Goal: Navigation & Orientation: Understand site structure

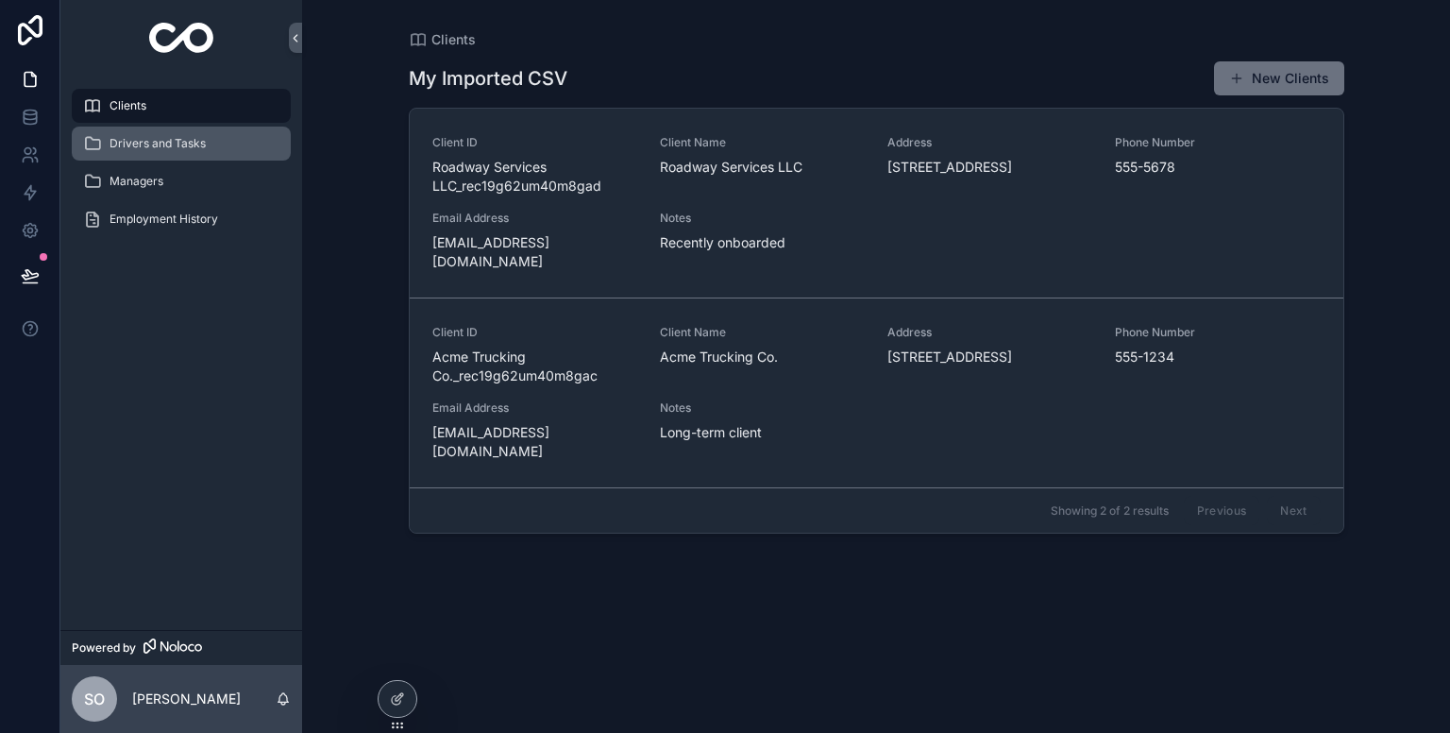
click at [175, 150] on span "Drivers and Tasks" at bounding box center [158, 143] width 96 height 15
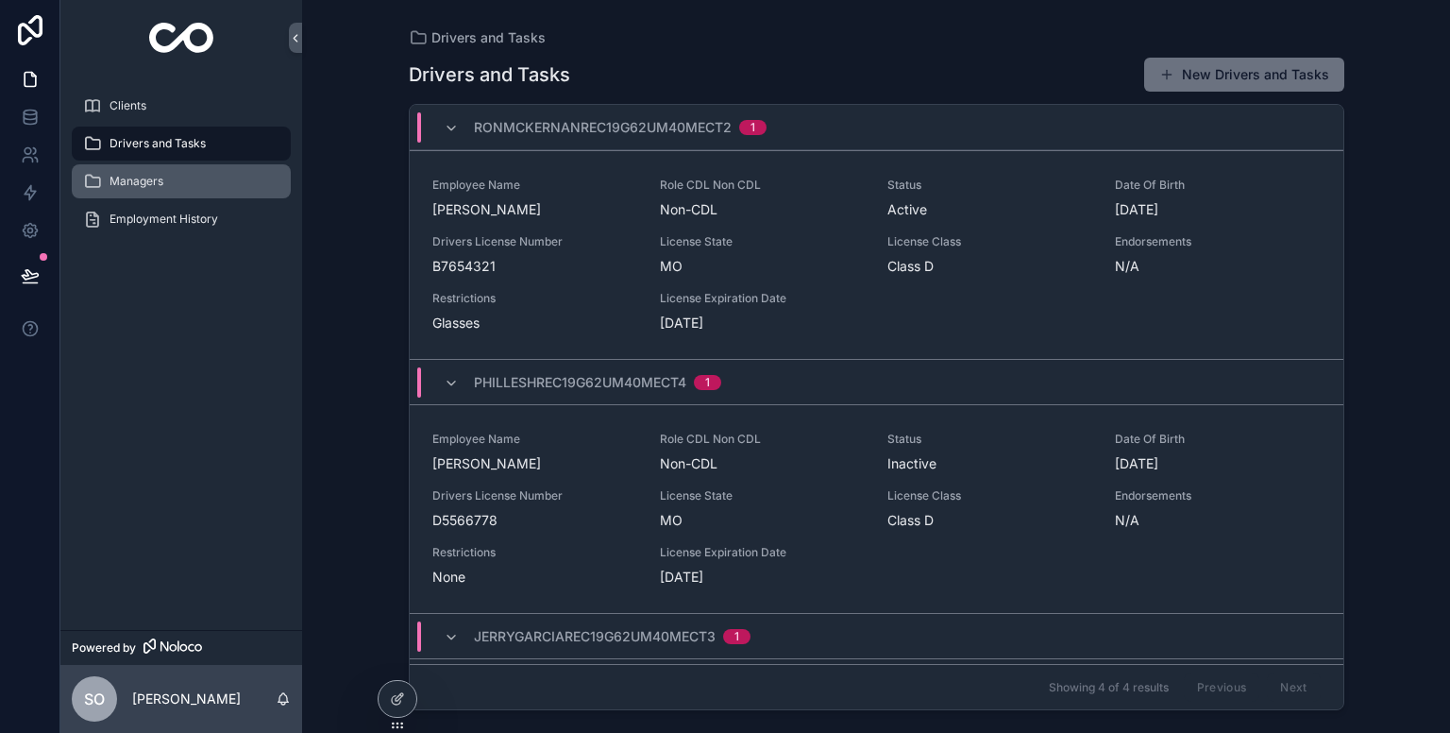
click at [155, 178] on span "Managers" at bounding box center [137, 181] width 54 height 15
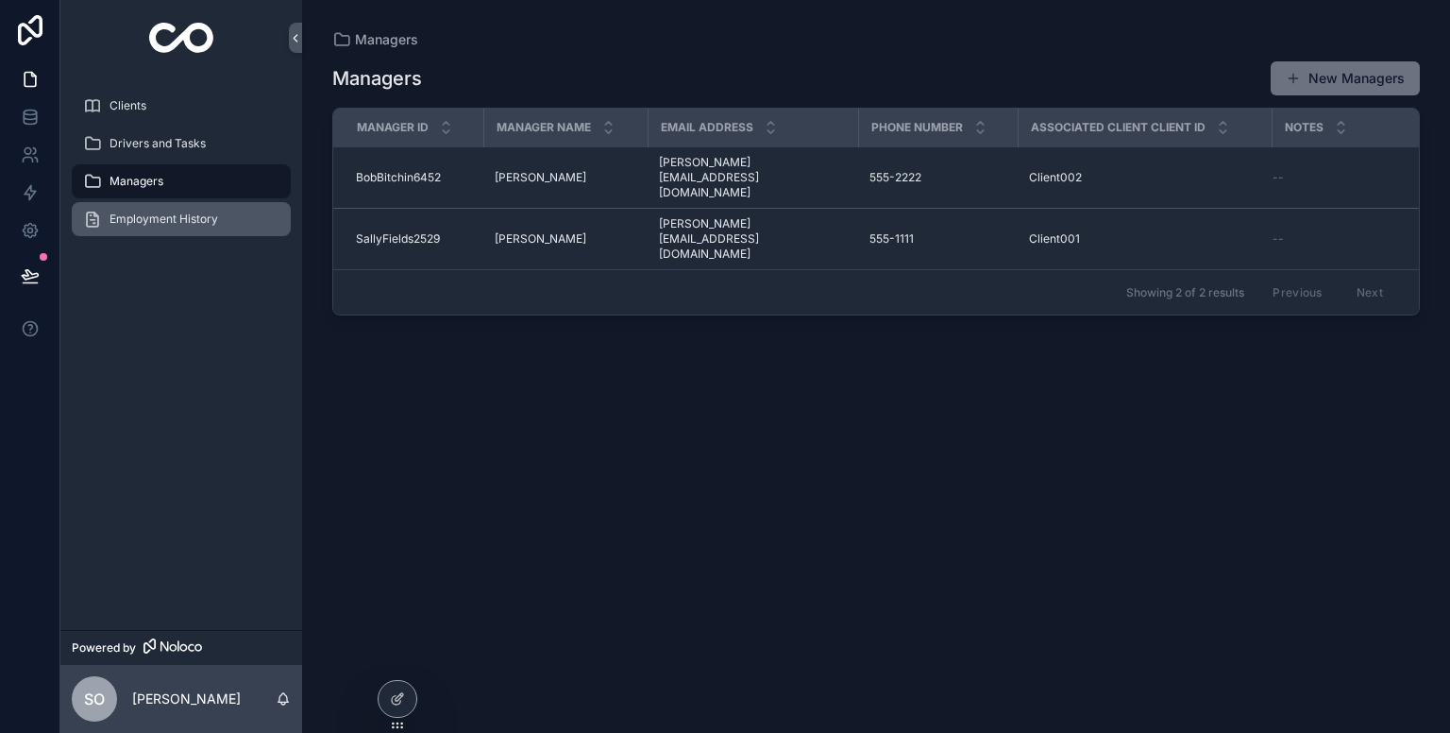
click at [174, 222] on span "Employment History" at bounding box center [164, 218] width 109 height 15
